Goal: Information Seeking & Learning: Find specific fact

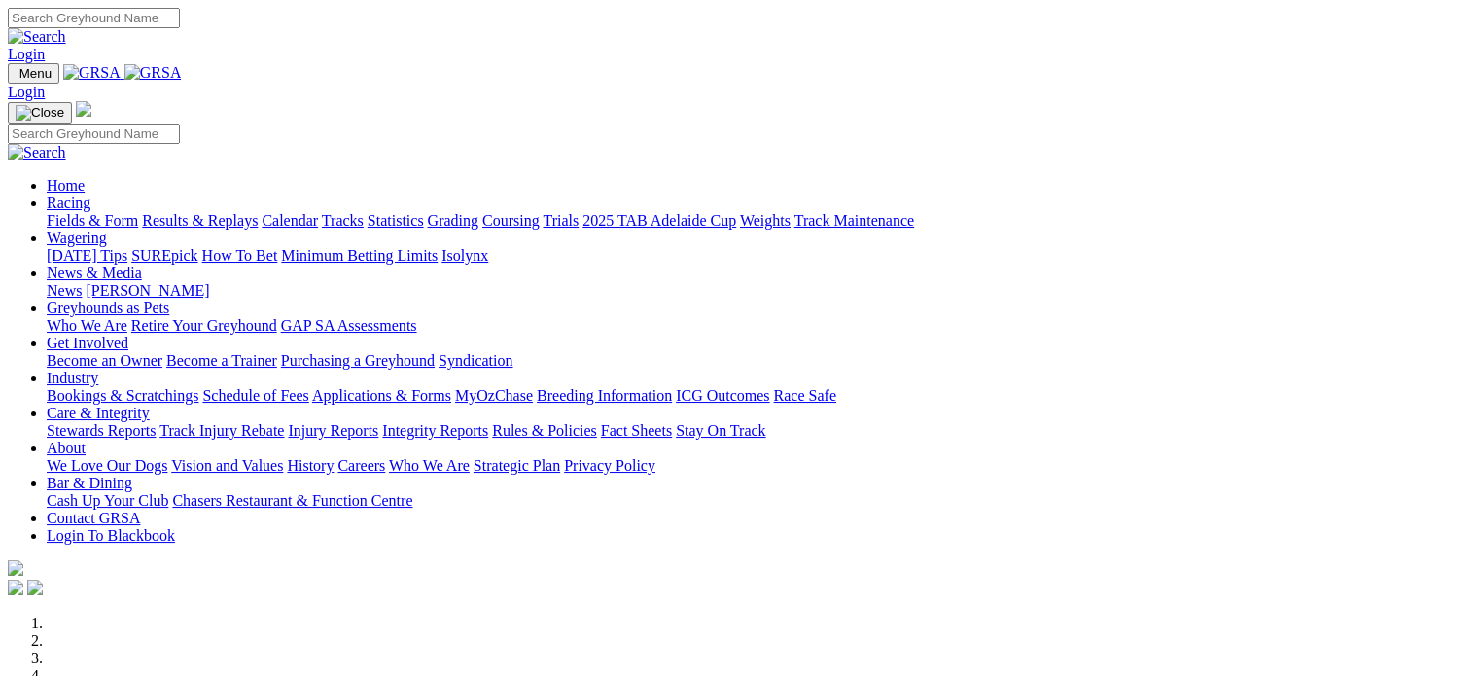
click at [90, 194] on link "Racing" at bounding box center [69, 202] width 44 height 17
click at [182, 78] on img at bounding box center [152, 73] width 57 height 18
click at [174, 81] on img at bounding box center [152, 73] width 57 height 18
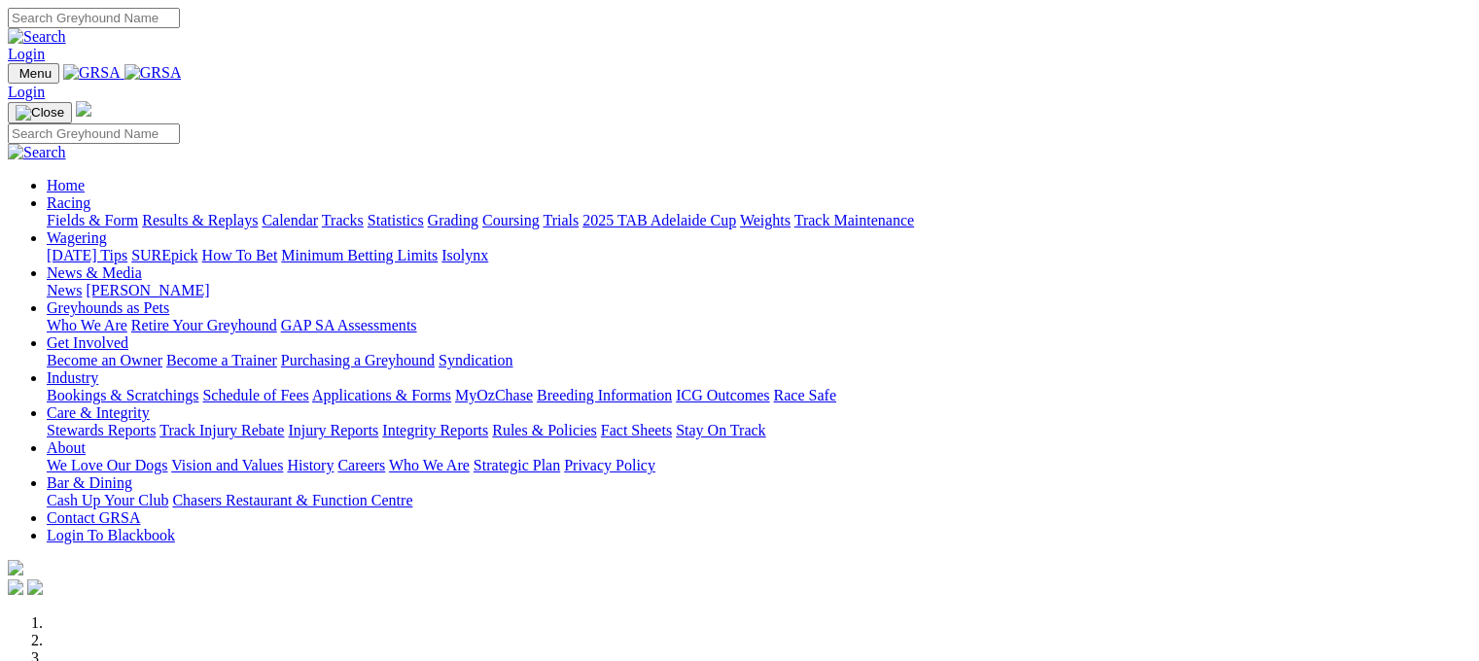
click at [424, 212] on link "Statistics" at bounding box center [396, 220] width 56 height 17
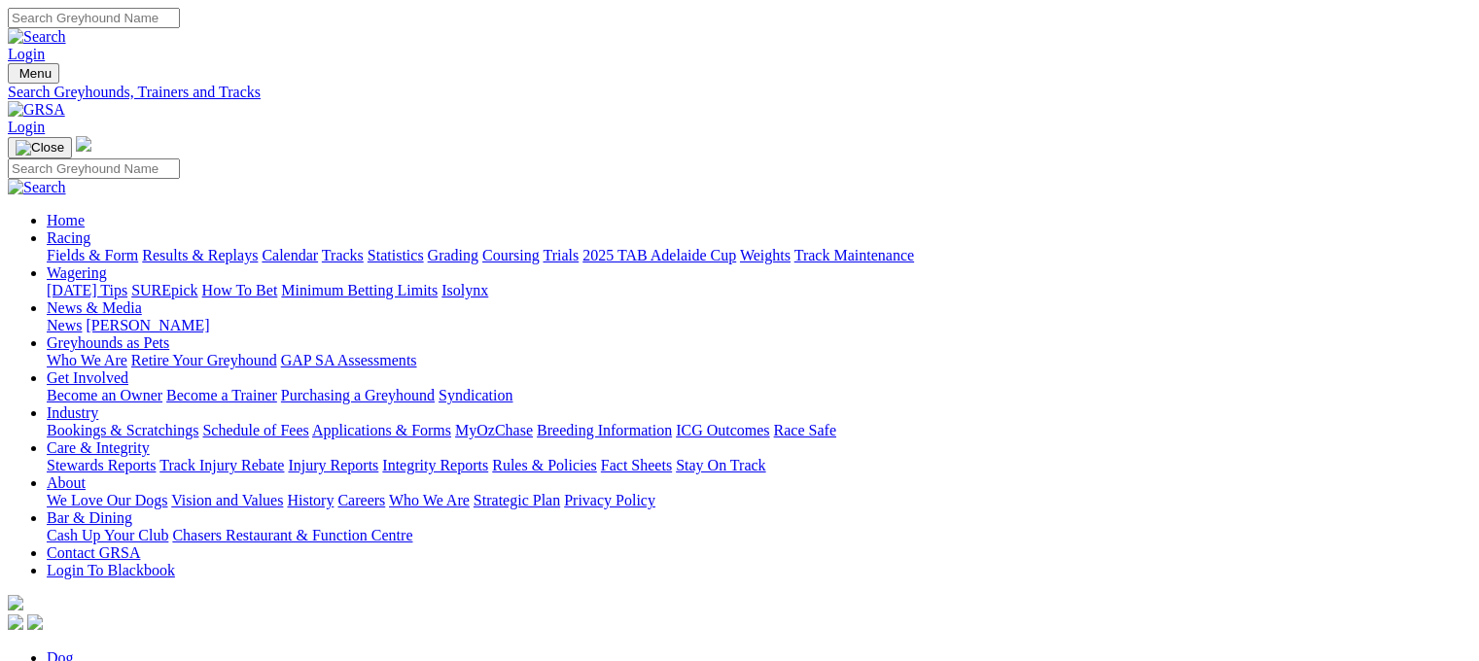
type input "jimmy giant"
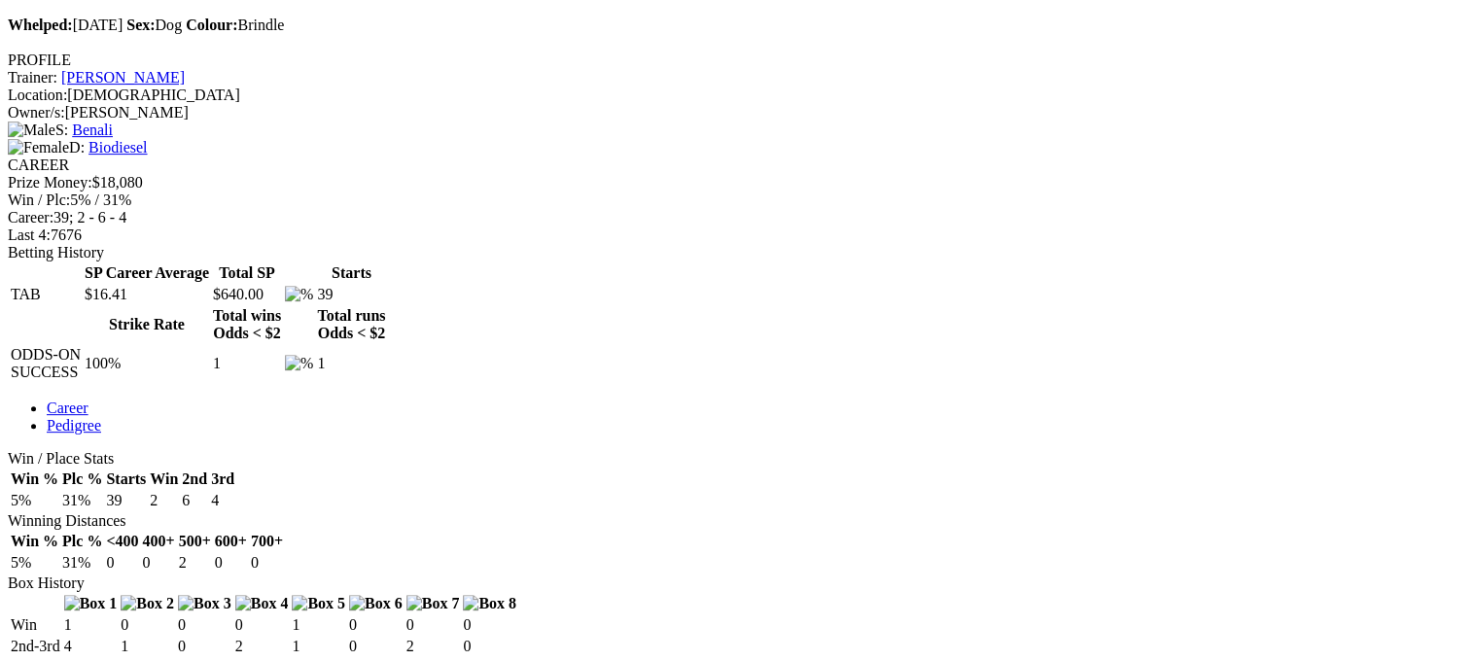
scroll to position [660, 0]
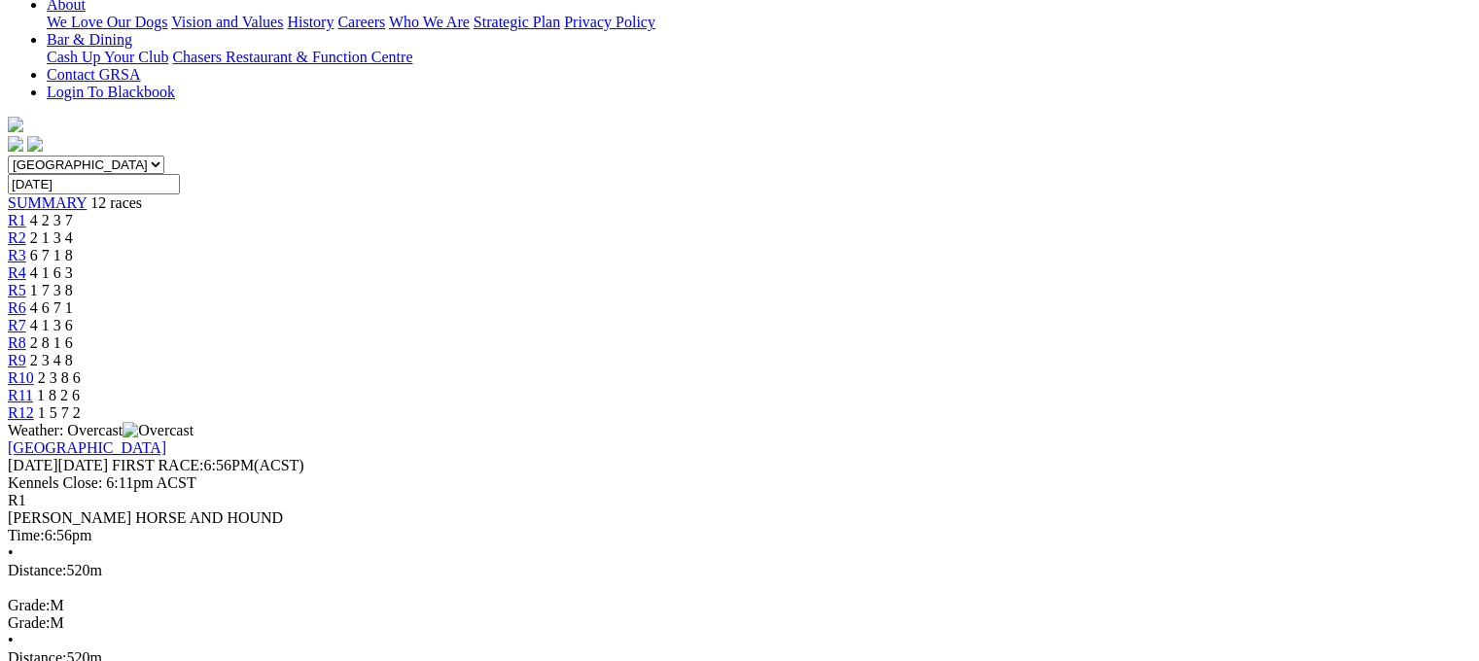
scroll to position [482, 0]
